Goal: Task Accomplishment & Management: Manage account settings

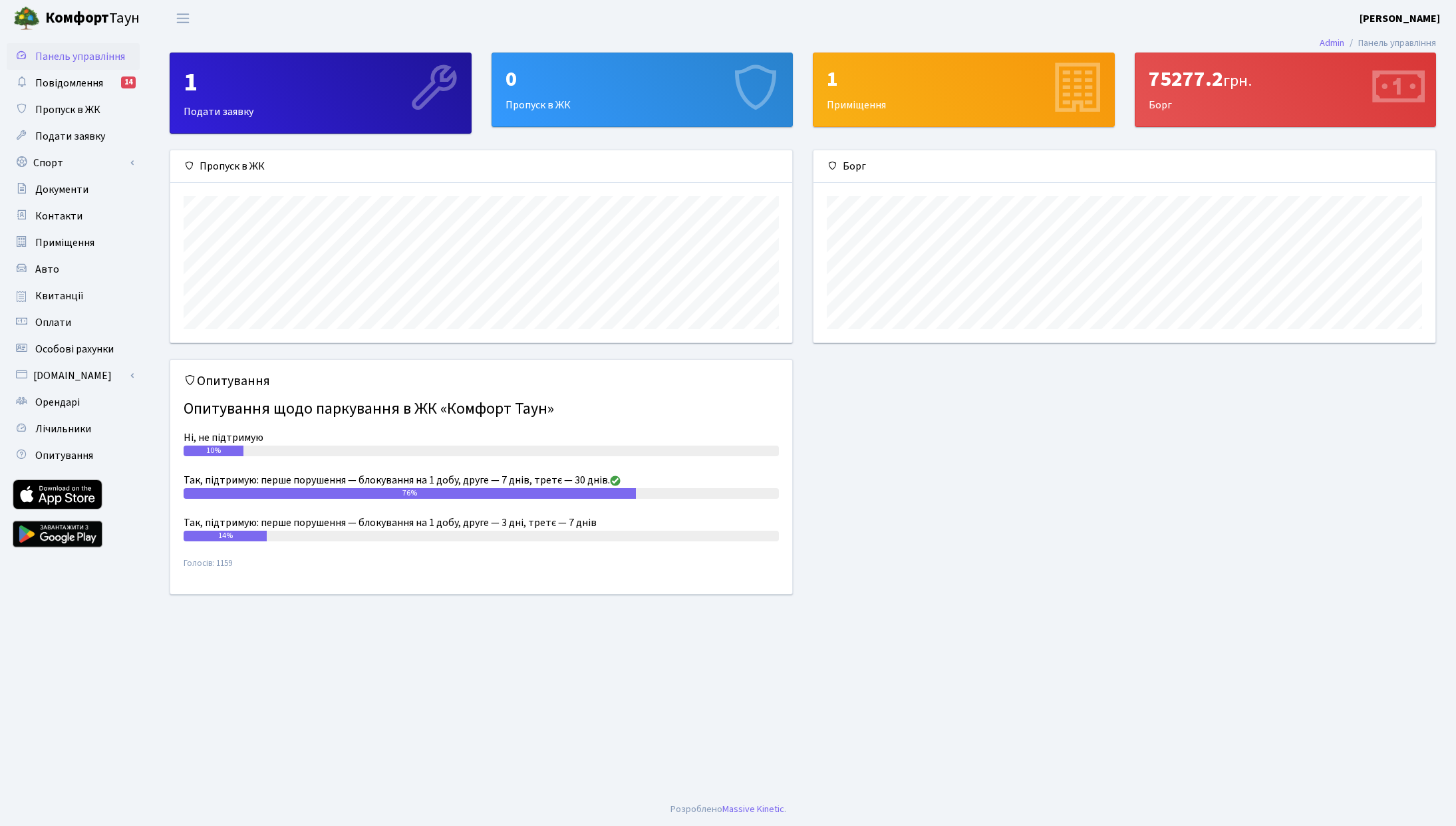
scroll to position [192, 622]
click at [77, 169] on link "Спорт" at bounding box center [73, 163] width 133 height 27
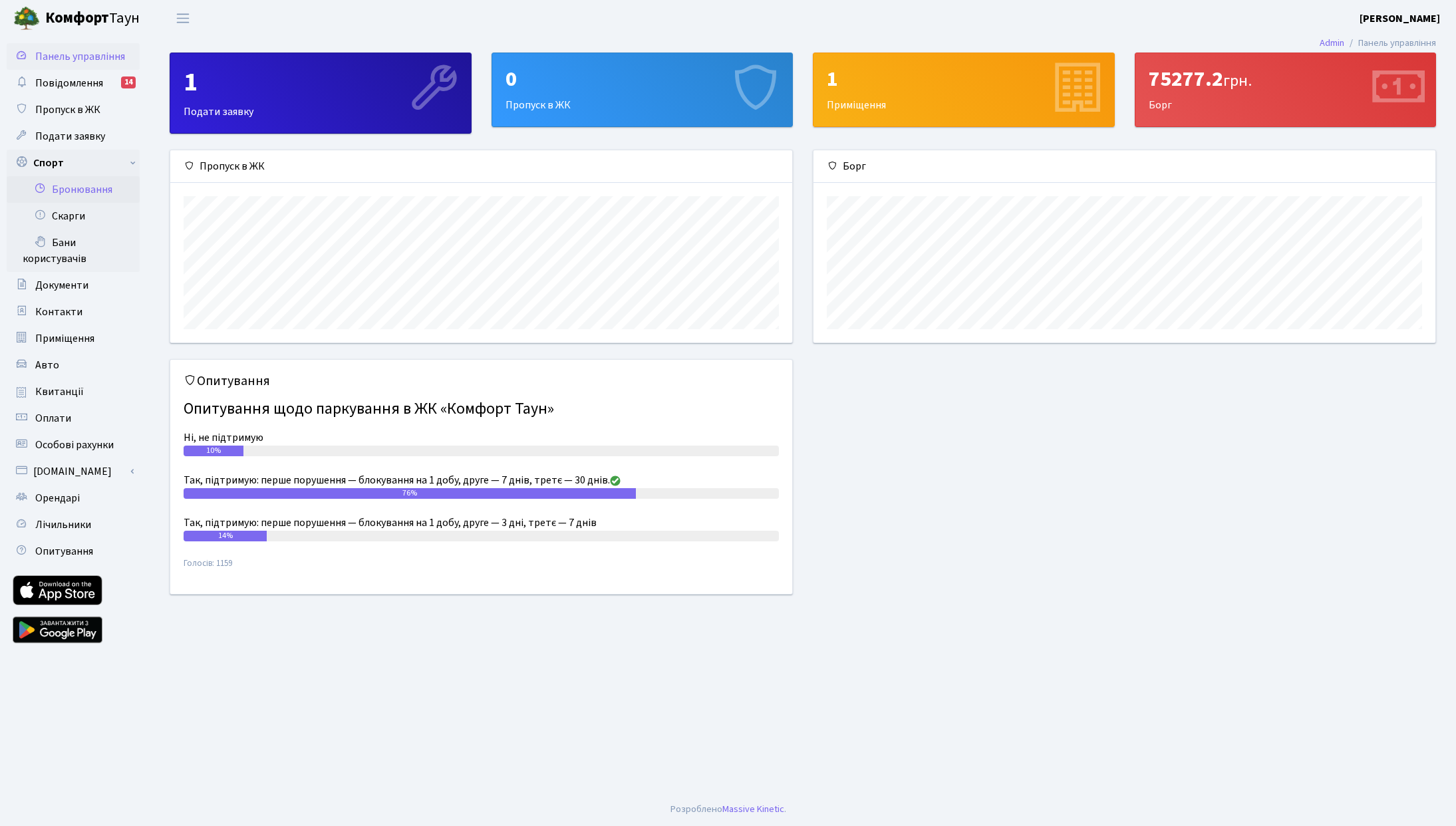
click at [86, 197] on link "Бронювання" at bounding box center [73, 190] width 133 height 27
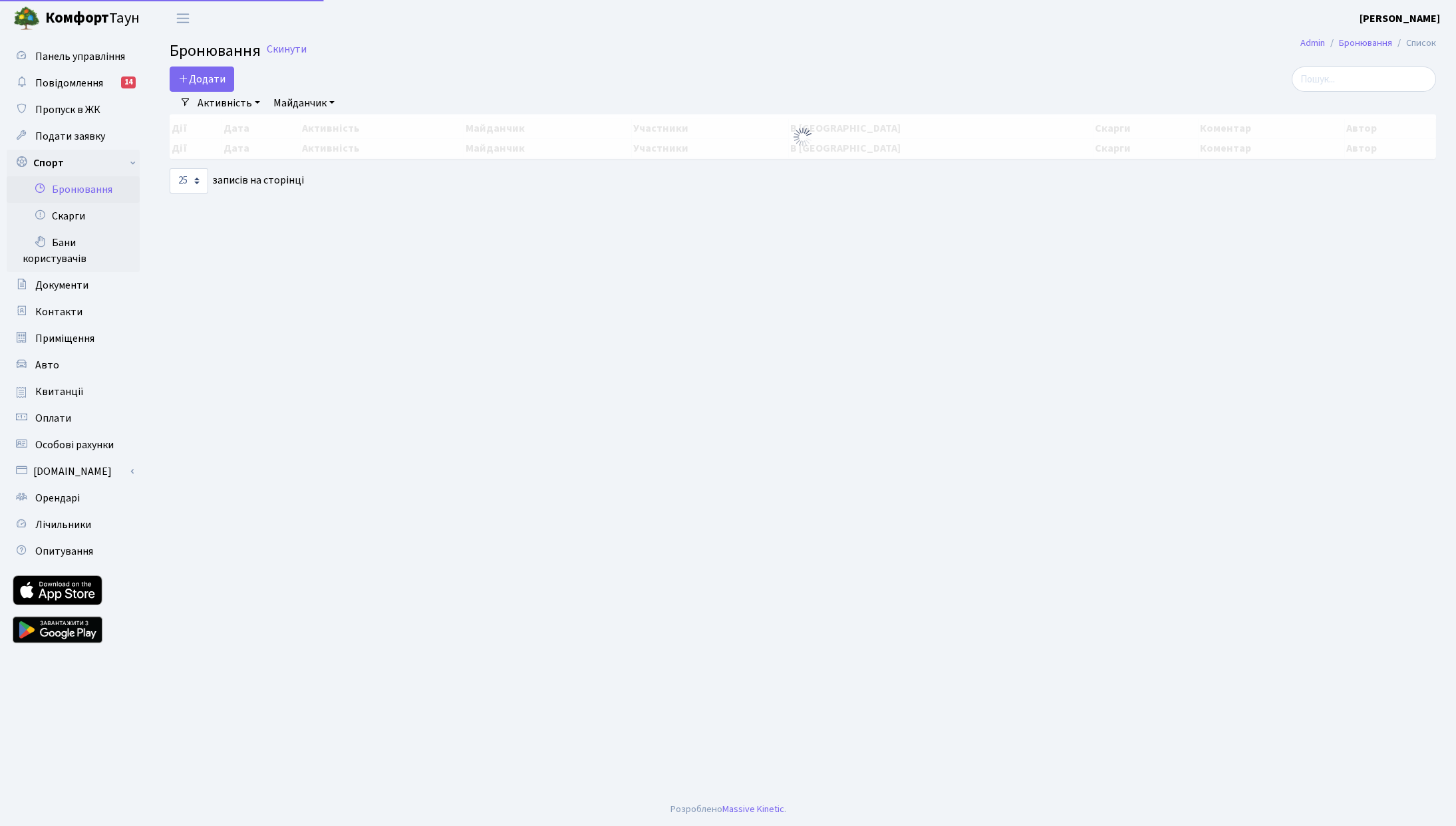
select select "25"
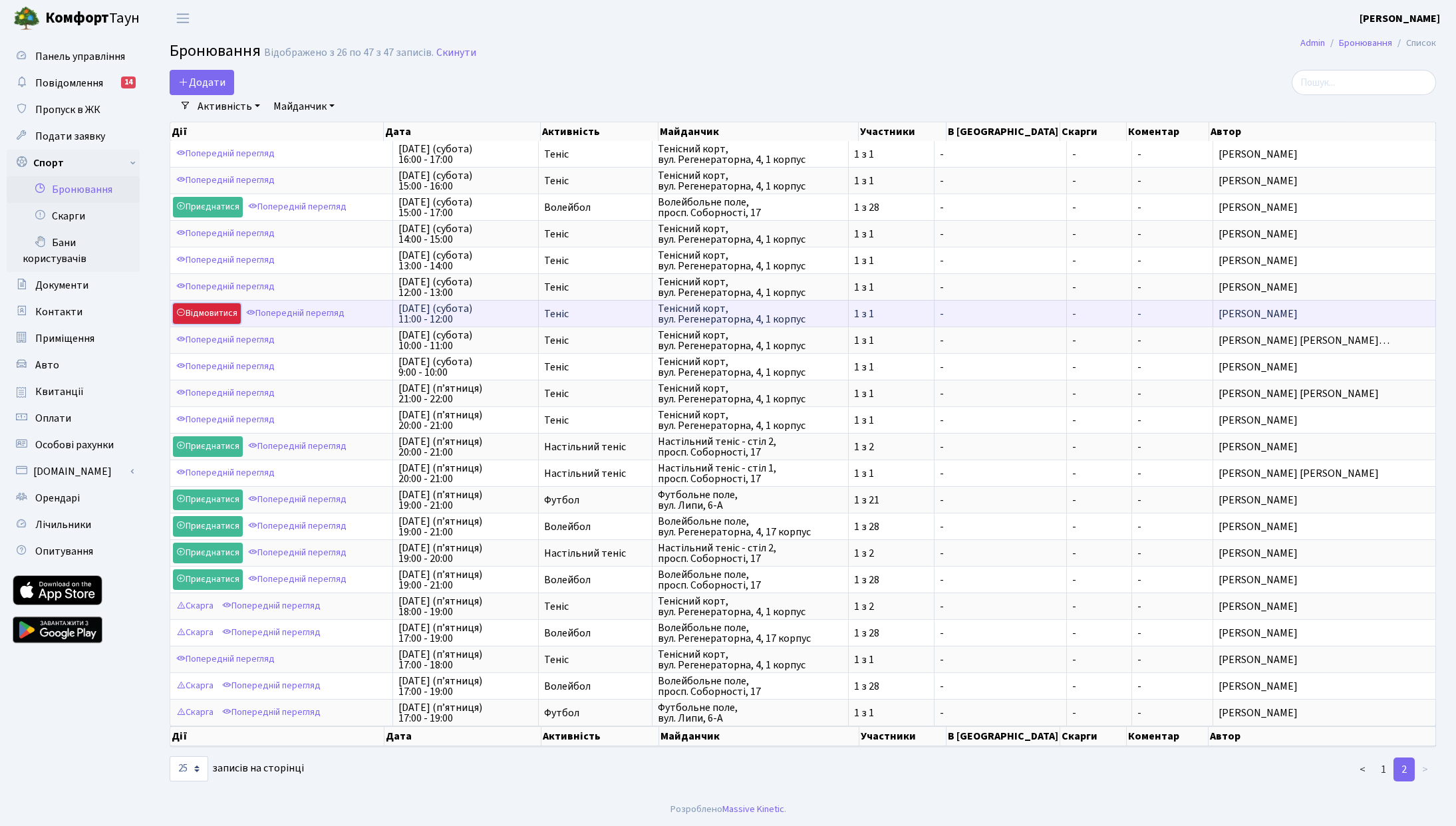
click at [209, 316] on link "Відмовитися" at bounding box center [207, 314] width 68 height 21
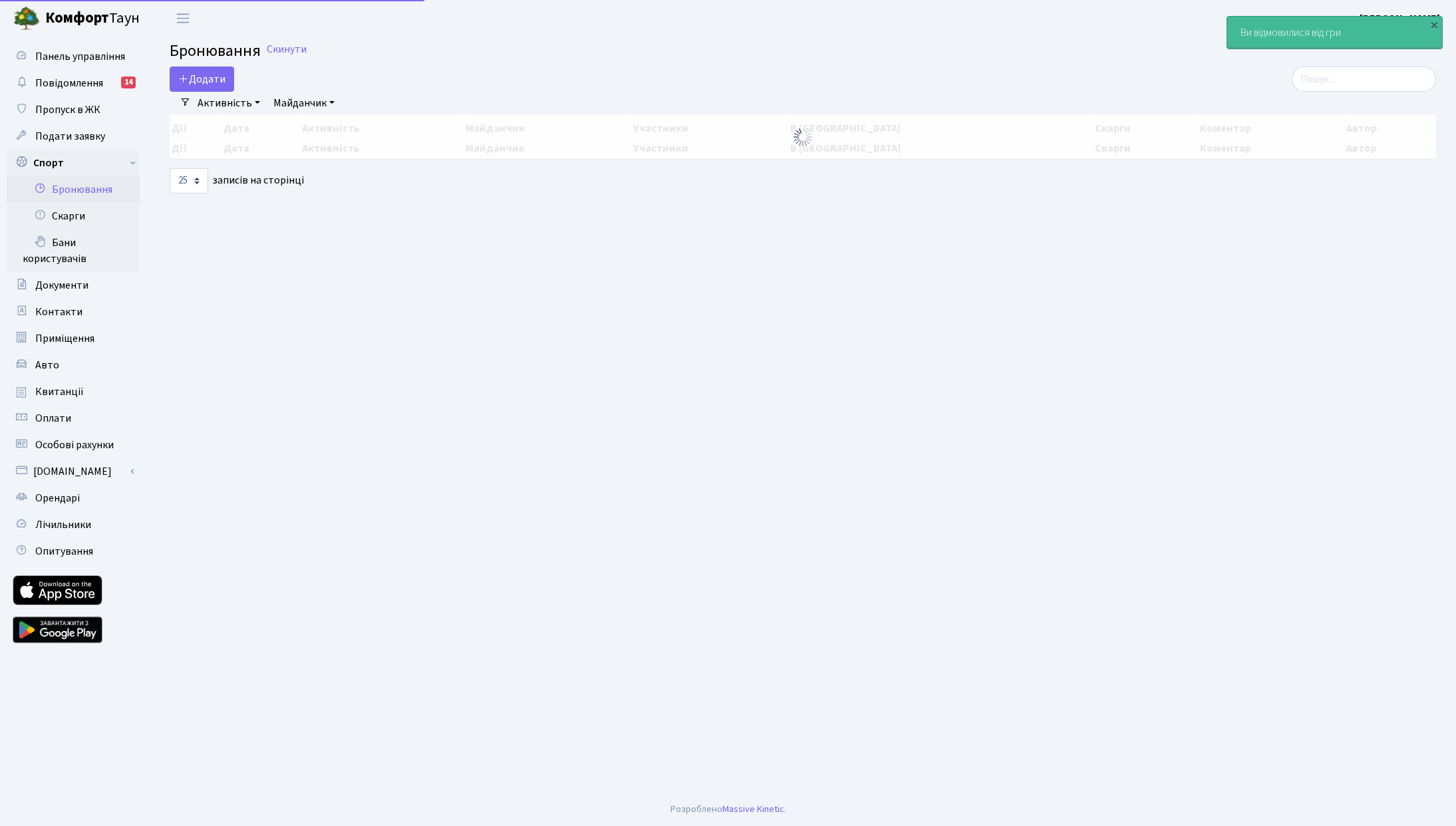
select select "25"
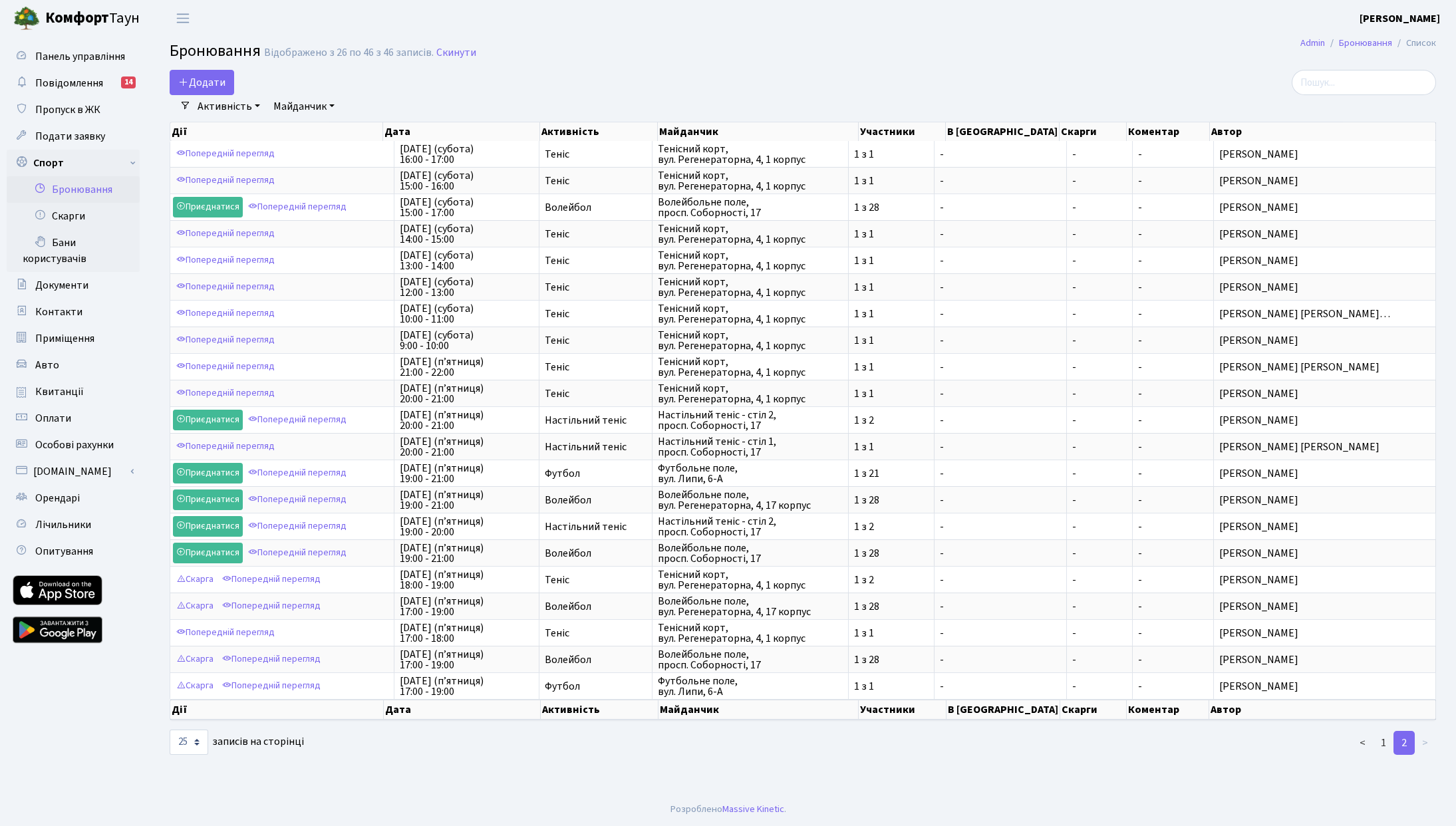
click at [79, 189] on link "Бронювання" at bounding box center [73, 190] width 133 height 27
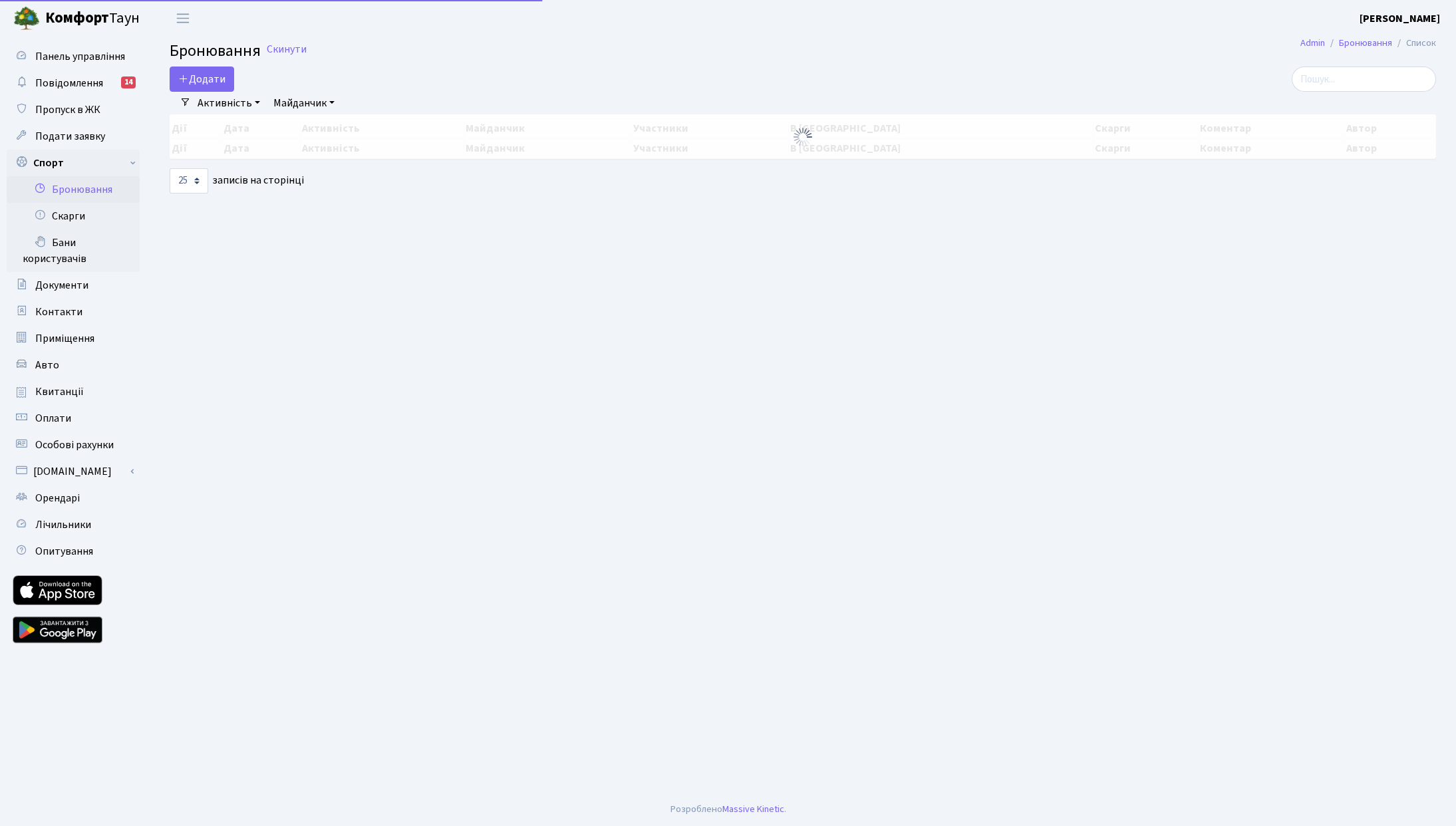
select select "25"
